Goal: Transaction & Acquisition: Purchase product/service

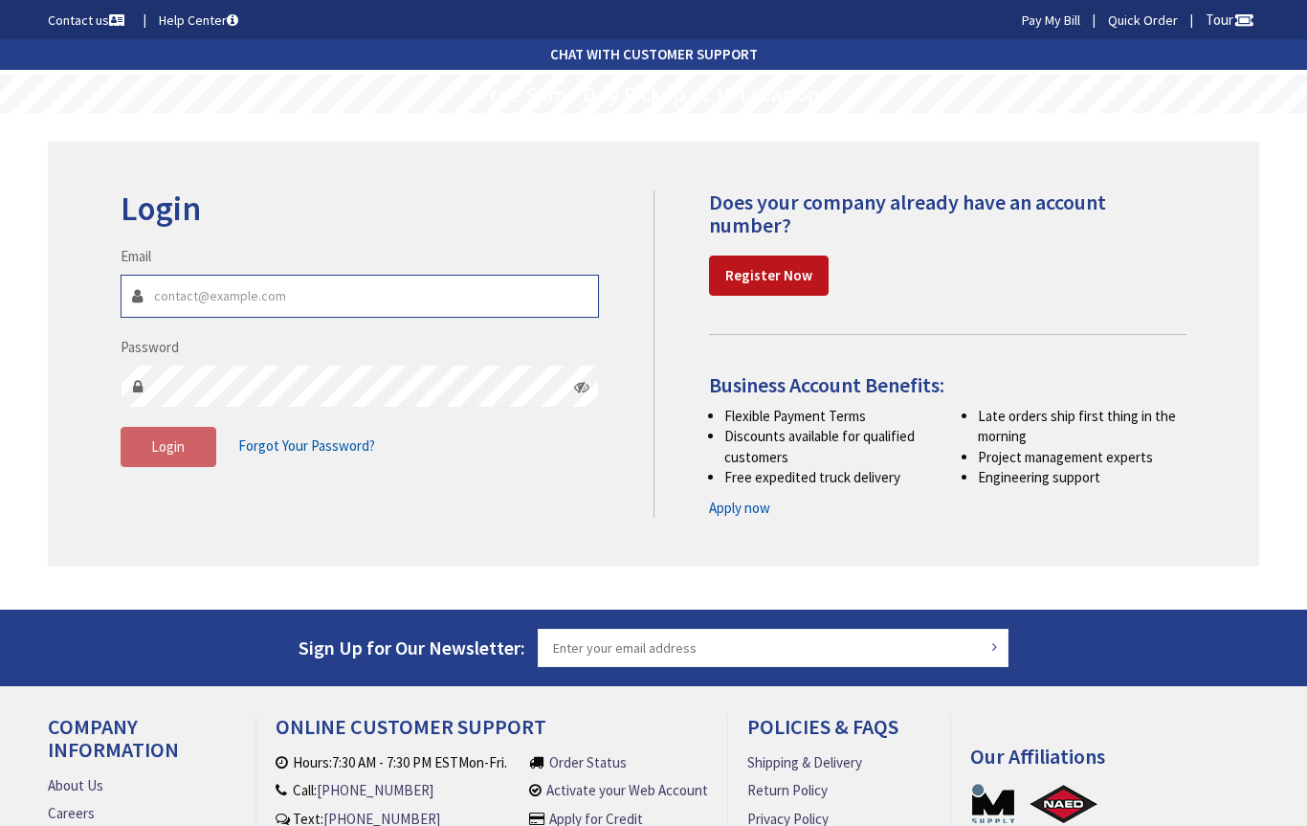
click at [458, 306] on input "Email" at bounding box center [360, 296] width 478 height 43
type input "yencoelectric@gmail.com"
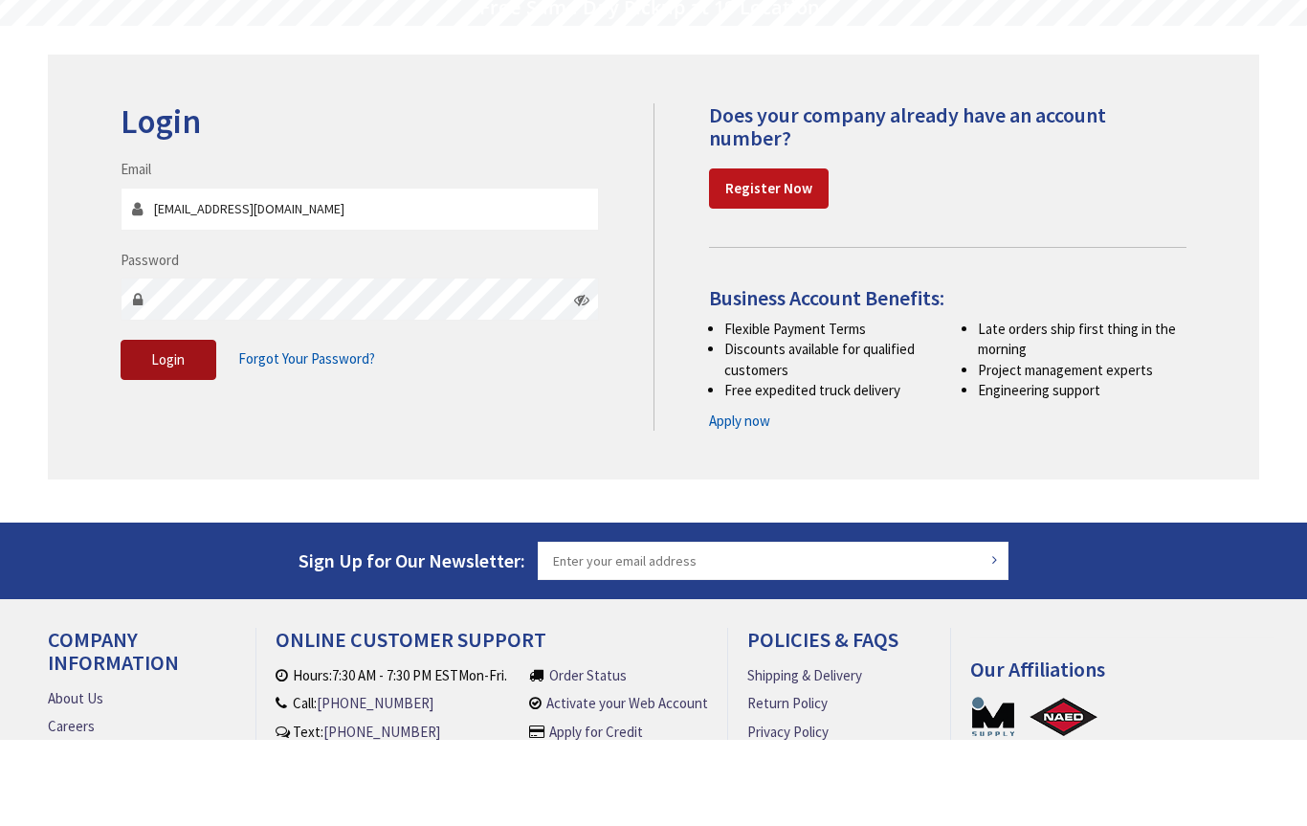
click at [174, 437] on span "Login" at bounding box center [167, 446] width 33 height 18
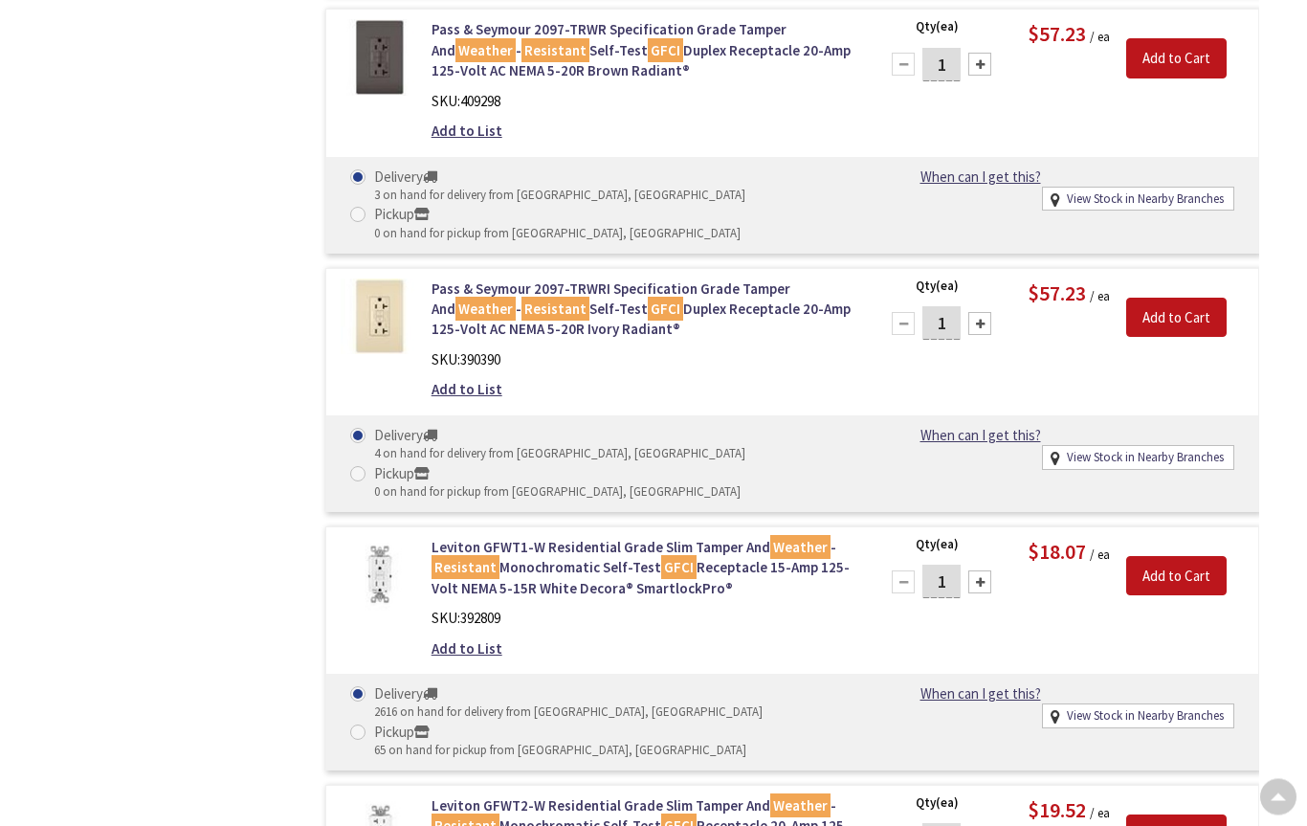
scroll to position [1472, 0]
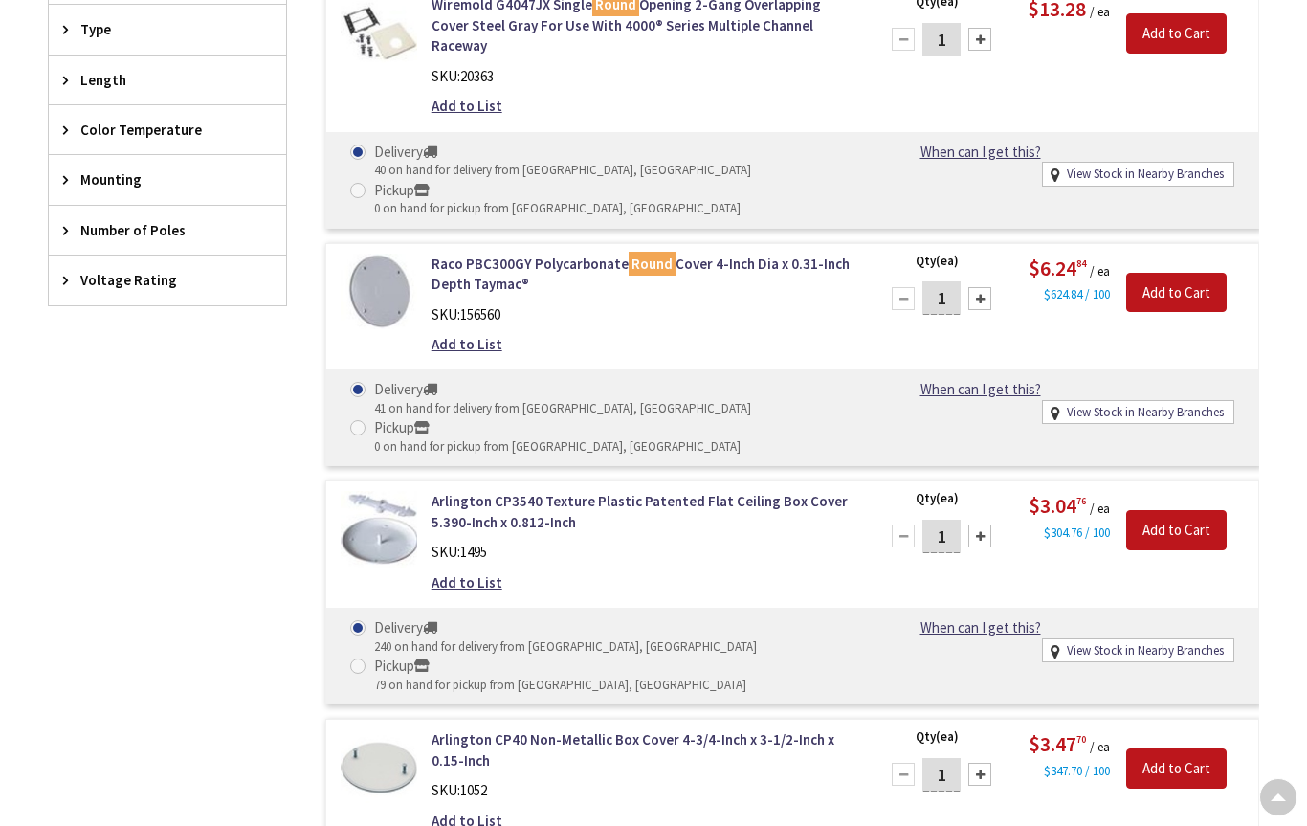
scroll to position [1040, 0]
